Goal: Task Accomplishment & Management: Complete application form

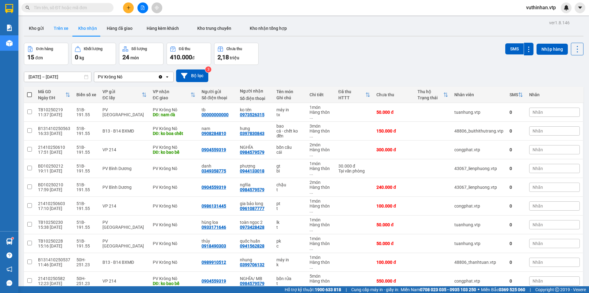
click at [58, 29] on button "Trên xe" at bounding box center [61, 28] width 25 height 15
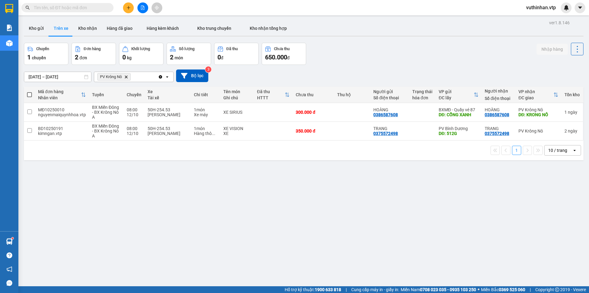
drag, startPoint x: 552, startPoint y: 149, endPoint x: 552, endPoint y: 153, distance: 4.0
click at [552, 149] on div "10 / trang" at bounding box center [558, 150] width 19 height 6
drag, startPoint x: 549, startPoint y: 221, endPoint x: 507, endPoint y: 199, distance: 47.4
click at [549, 220] on span "100 / trang" at bounding box center [556, 218] width 22 height 6
drag, startPoint x: 87, startPoint y: 31, endPoint x: 81, endPoint y: 28, distance: 7.0
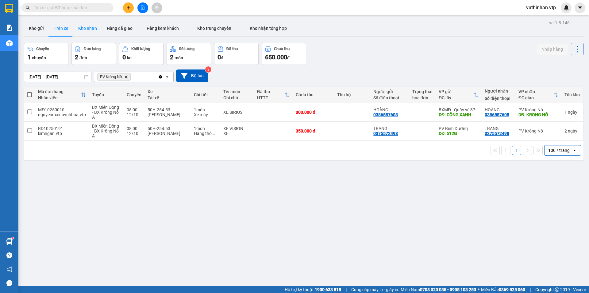
click at [89, 30] on button "Kho nhận" at bounding box center [87, 28] width 29 height 15
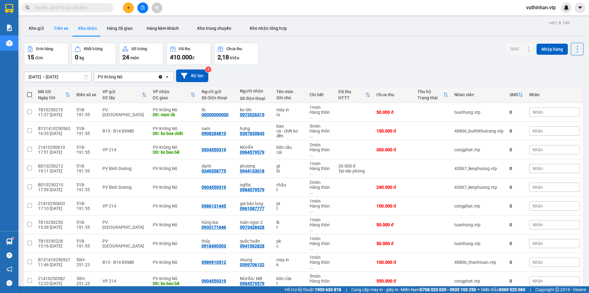
click at [66, 30] on button "Trên xe" at bounding box center [61, 28] width 25 height 15
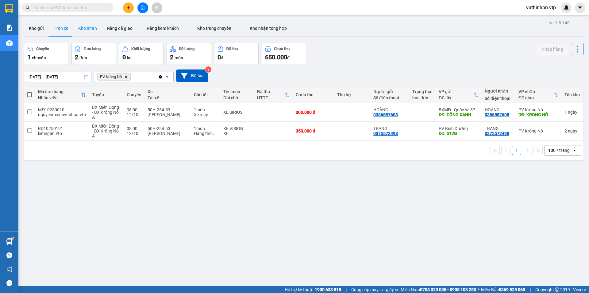
click at [87, 28] on button "Kho nhận" at bounding box center [87, 28] width 29 height 15
type input "[DATE] – [DATE]"
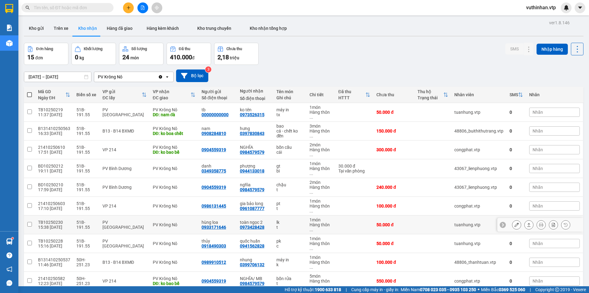
click at [292, 223] on div "lk" at bounding box center [290, 221] width 27 height 5
checkbox input "true"
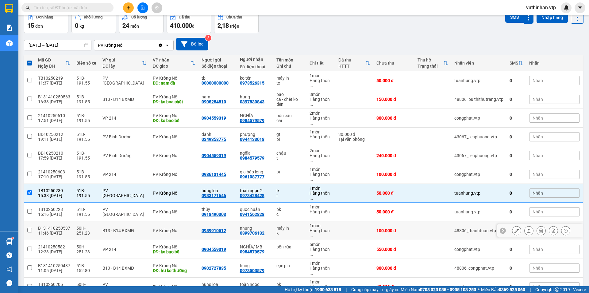
scroll to position [92, 0]
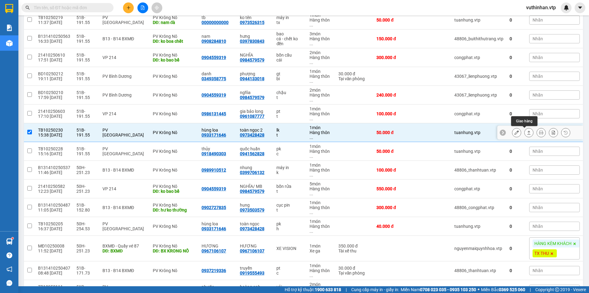
click at [527, 132] on button at bounding box center [529, 132] width 9 height 11
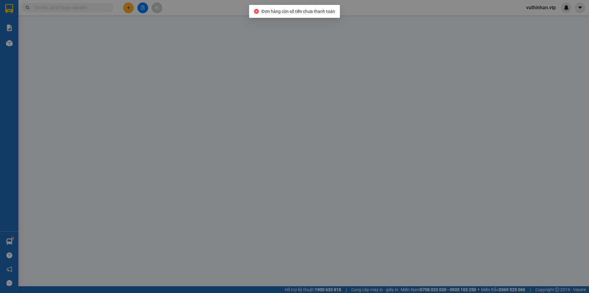
type input "0933171646"
type input "hùng loa"
type input "0973428428"
type input "toàn ngọc 2"
type input "0"
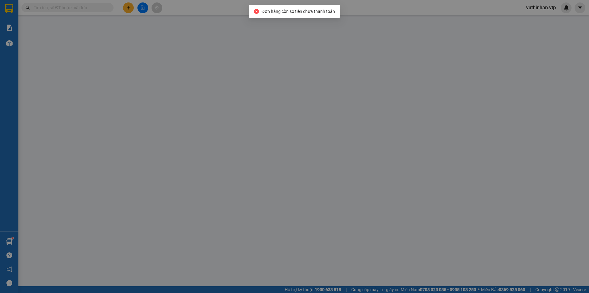
type input "50.000"
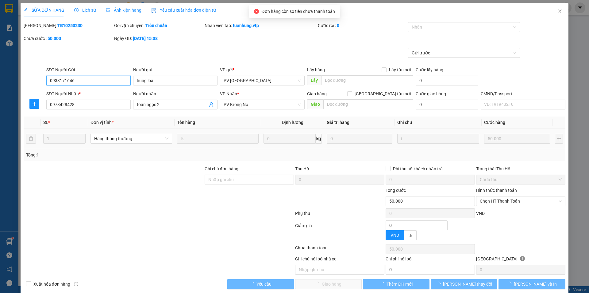
type input "2.500"
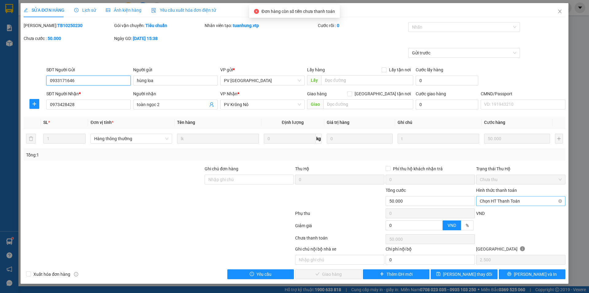
click at [498, 198] on span "Chọn HT Thanh Toán" at bounding box center [521, 200] width 82 height 9
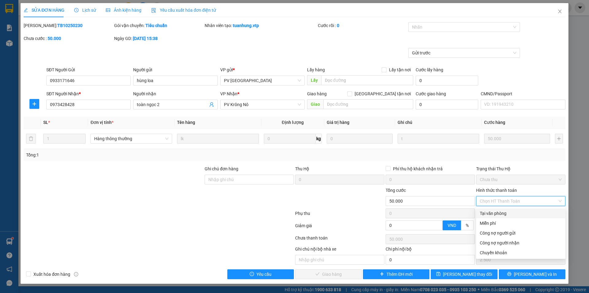
click at [494, 213] on div "Tại văn phòng" at bounding box center [521, 213] width 82 height 7
type input "0"
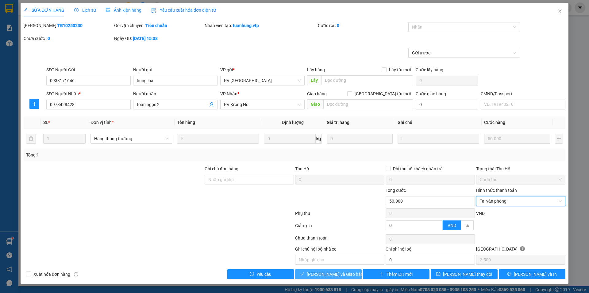
click at [338, 274] on span "[PERSON_NAME] và Giao hàng" at bounding box center [336, 273] width 59 height 7
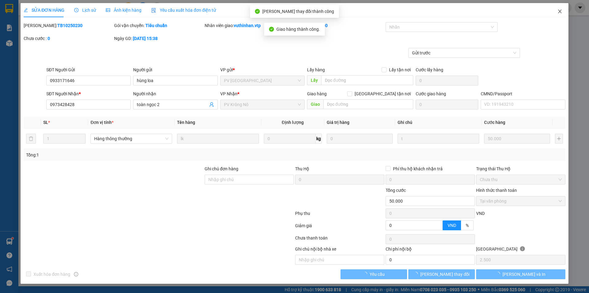
click at [560, 11] on icon "close" at bounding box center [559, 12] width 3 height 4
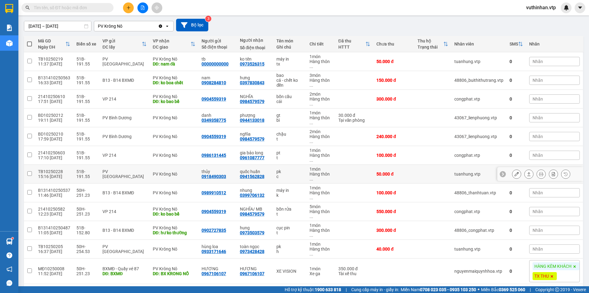
scroll to position [92, 0]
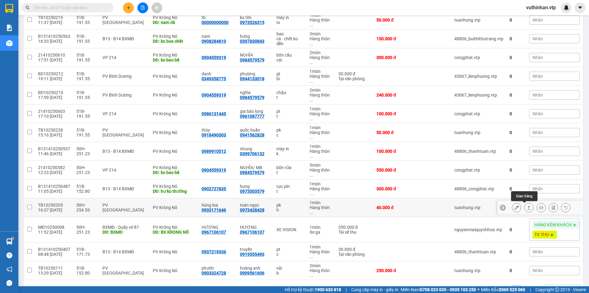
drag, startPoint x: 524, startPoint y: 209, endPoint x: 527, endPoint y: 212, distance: 4.2
click at [528, 210] on div at bounding box center [529, 207] width 9 height 9
click at [527, 207] on icon at bounding box center [529, 207] width 4 height 4
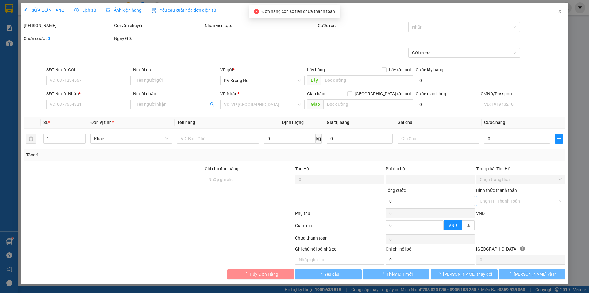
click at [512, 202] on input "Hình thức thanh toán" at bounding box center [519, 200] width 78 height 9
type input "0933171646"
type input "hùng loa"
type input "0973428428"
type input "toàn ngọc"
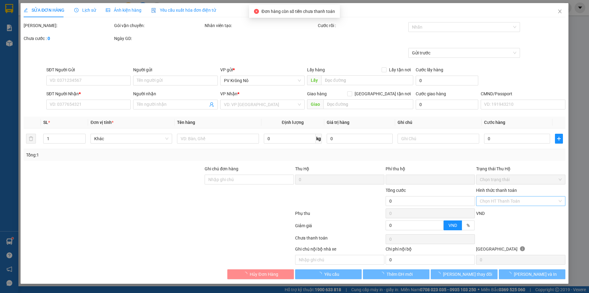
type input "0"
type input "40.000"
type input "2.000"
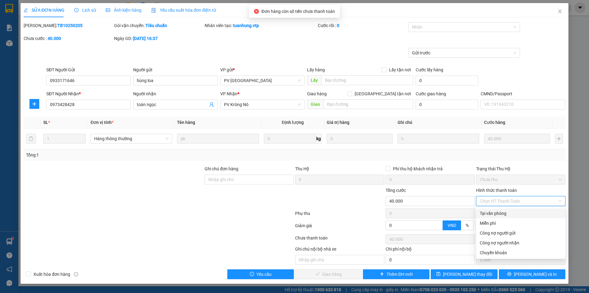
click at [492, 212] on div "Tại văn phòng" at bounding box center [521, 213] width 82 height 7
type input "0"
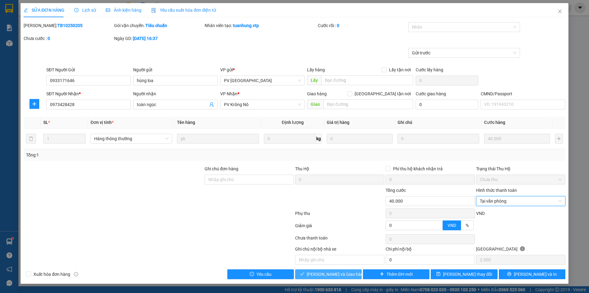
click at [327, 275] on span "[PERSON_NAME] và Giao hàng" at bounding box center [336, 273] width 59 height 7
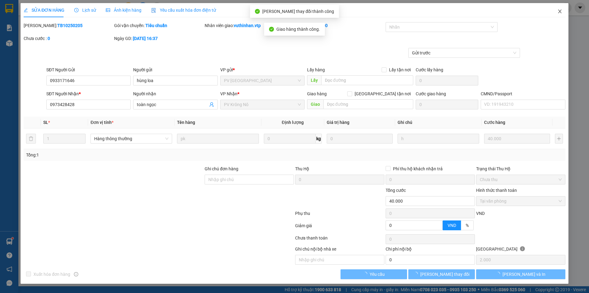
click at [558, 9] on span "Close" at bounding box center [560, 11] width 17 height 17
